Goal: Navigation & Orientation: Go to known website

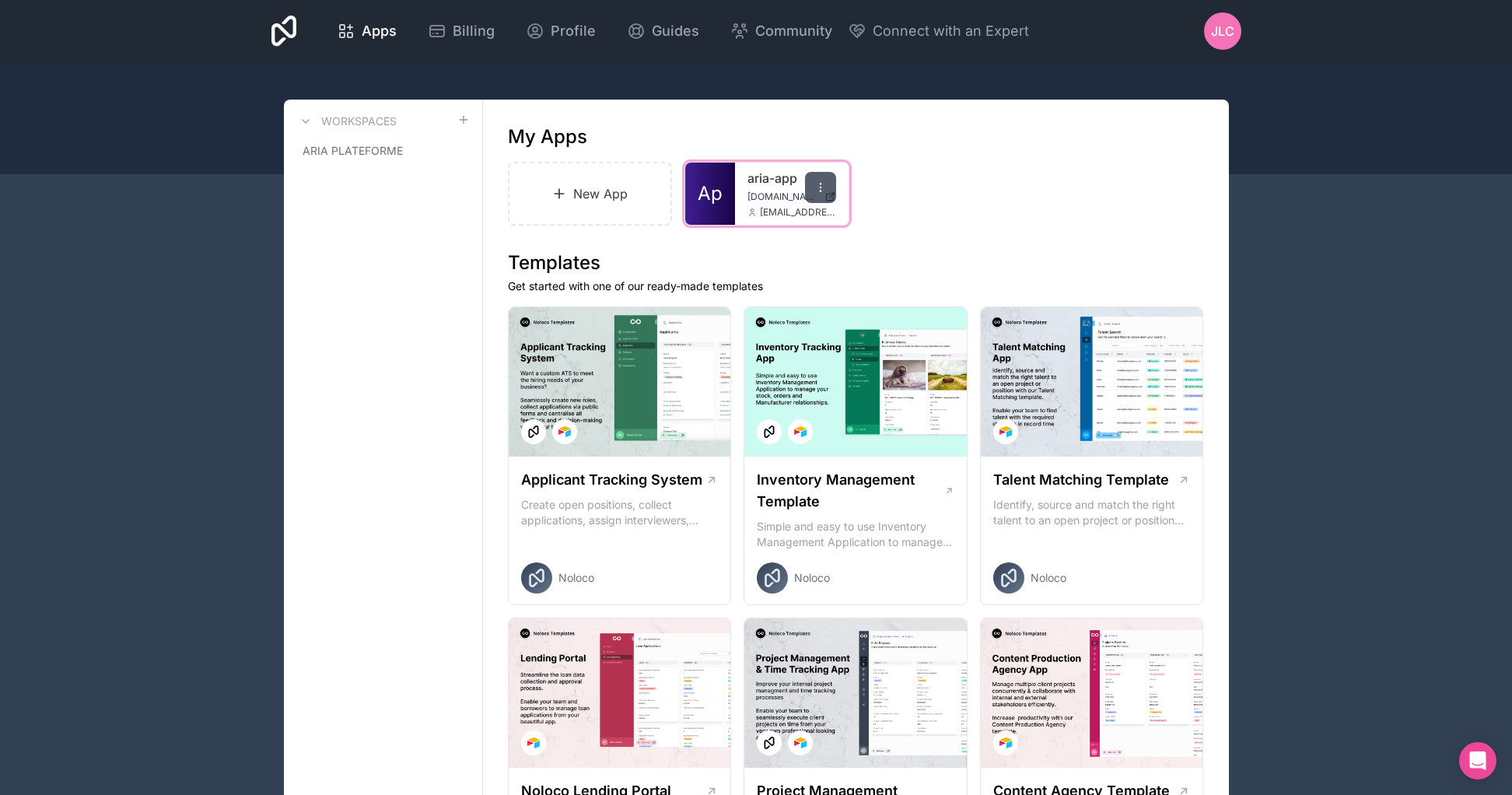
click at [828, 189] on div at bounding box center [821, 188] width 31 height 31
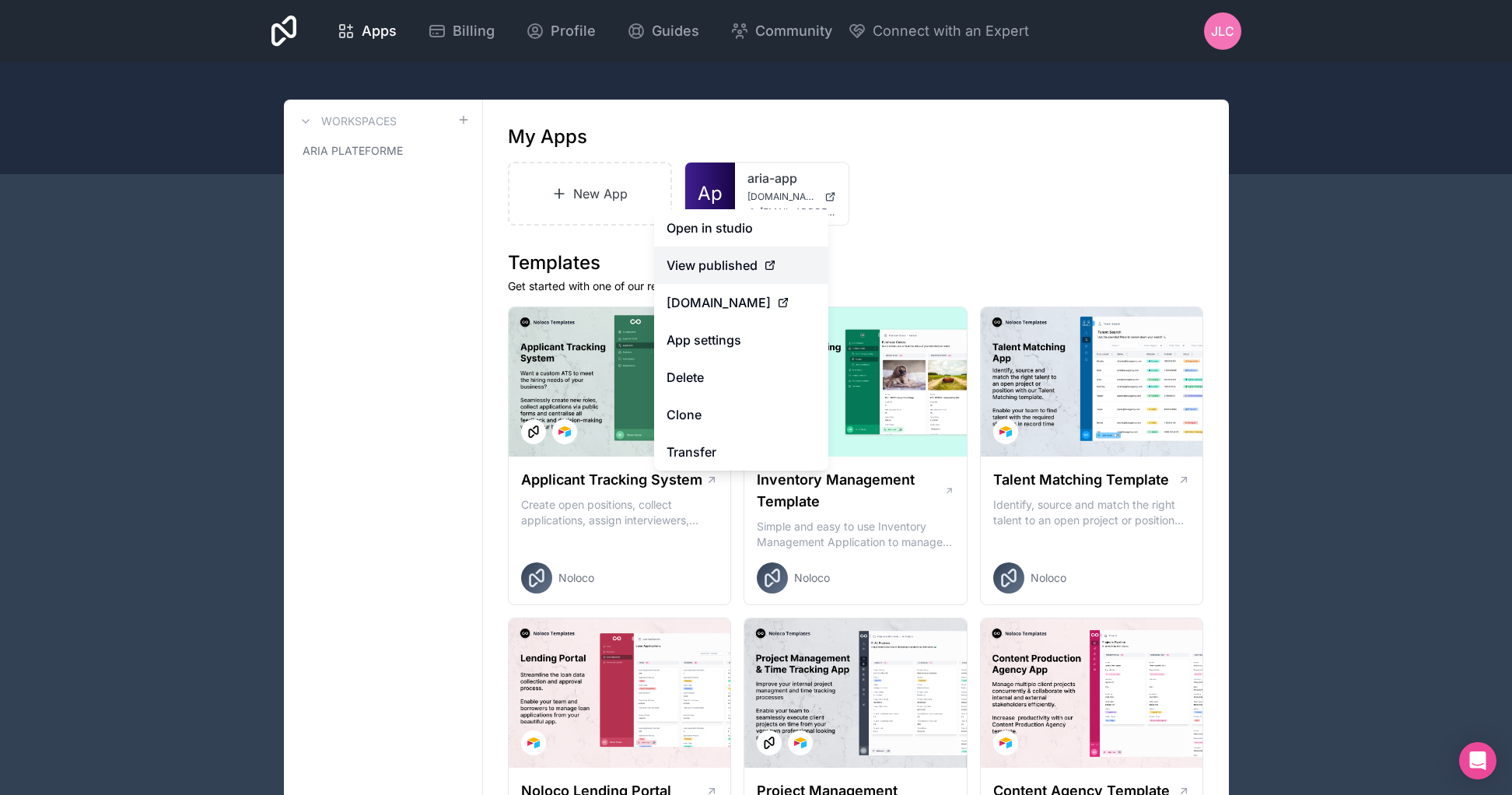
click at [759, 259] on div "View published" at bounding box center [741, 265] width 149 height 18
click at [742, 294] on div "[DOMAIN_NAME]" at bounding box center [741, 302] width 149 height 18
click at [753, 317] on link "[DOMAIN_NAME]" at bounding box center [741, 302] width 174 height 37
drag, startPoint x: 739, startPoint y: 307, endPoint x: 350, endPoint y: 1, distance: 494.9
click at [0, 0] on div "Apps Billing Profile Guides Community Connect with an Expert JLC Billing Profil…" at bounding box center [756, 397] width 1512 height 795
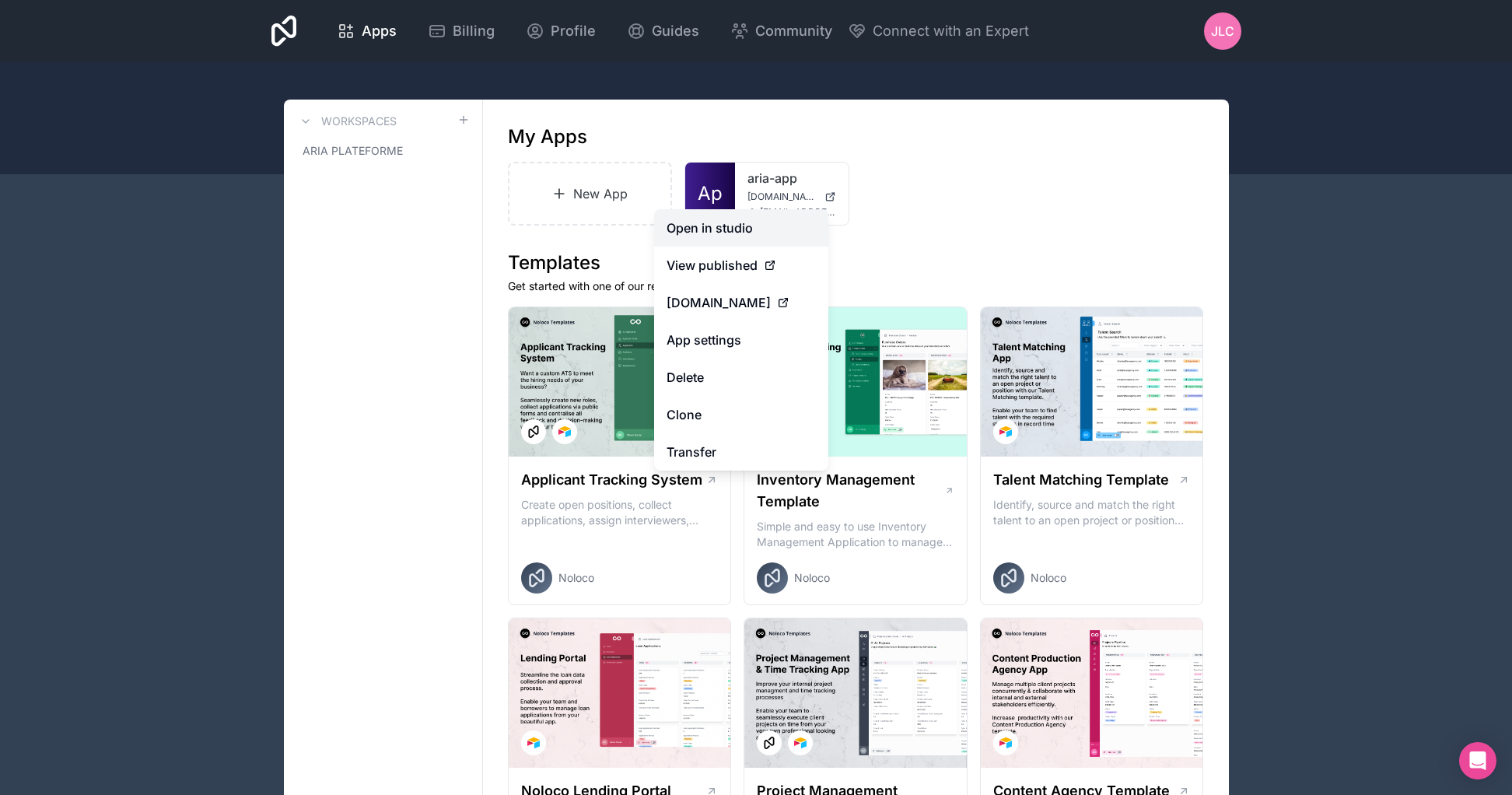
click at [748, 237] on link "Open in studio" at bounding box center [741, 228] width 174 height 37
